Goal: Transaction & Acquisition: Obtain resource

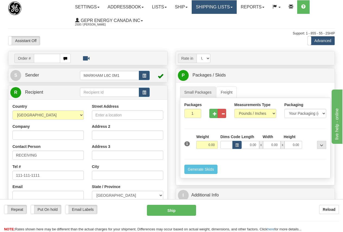
click at [223, 5] on link "Shipping lists" at bounding box center [214, 7] width 45 height 14
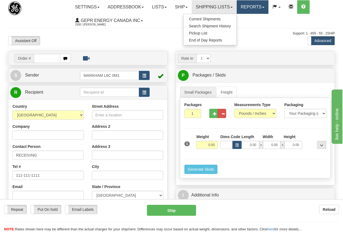
click at [259, 4] on link "Reports" at bounding box center [253, 7] width 32 height 14
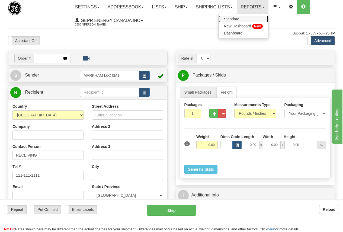
click at [240, 17] on span "Standard" at bounding box center [231, 19] width 15 height 4
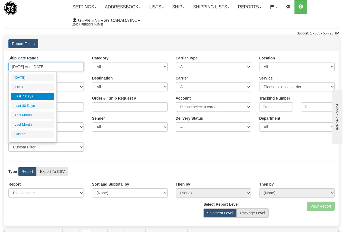
click at [38, 66] on input "09/23/2025 And 09/29/2025" at bounding box center [45, 66] width 75 height 9
click at [22, 132] on li "Custom" at bounding box center [32, 134] width 43 height 7
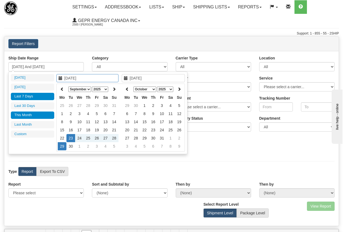
type input "08/01/2025"
type input "08/31/2025"
type input "09/01/2025"
type input "09/30/2025"
type input "09/23/2025"
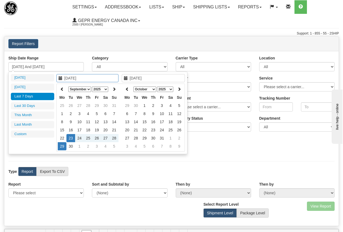
type input "[DATE]"
type input "09/26/2025"
click at [96, 137] on td "26" at bounding box center [97, 138] width 9 height 8
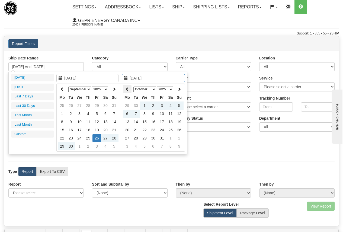
click at [128, 88] on icon at bounding box center [127, 89] width 4 height 4
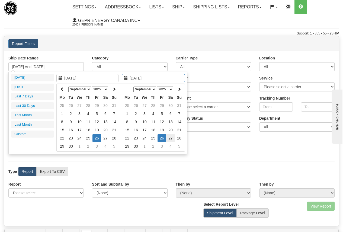
type input "09/27/2025"
click at [170, 135] on td "27" at bounding box center [170, 138] width 9 height 8
type input "09/26/2025 And 09/27/2025"
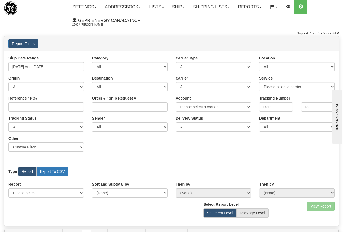
click at [53, 170] on label "Export To CSV" at bounding box center [52, 171] width 32 height 9
radio input "true"
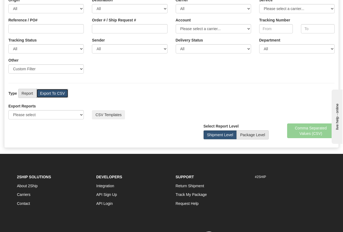
scroll to position [81, 0]
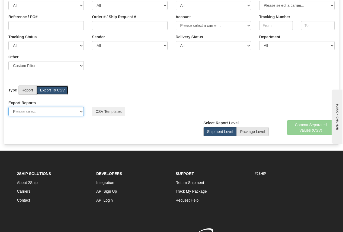
click at [81, 112] on select "Please select US Imports Section 321 US Imports Section 321 V2 US Imports Secti…" at bounding box center [45, 111] width 75 height 9
select select "211"
click at [8, 107] on select "Please select US Imports Section 321 US Imports Section 321 V2 US Imports Secti…" at bounding box center [45, 111] width 75 height 9
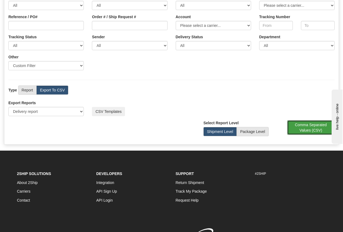
click at [310, 129] on button "Comma Separated Values (CSV)" at bounding box center [311, 127] width 48 height 15
